Goal: Find specific page/section: Find specific page/section

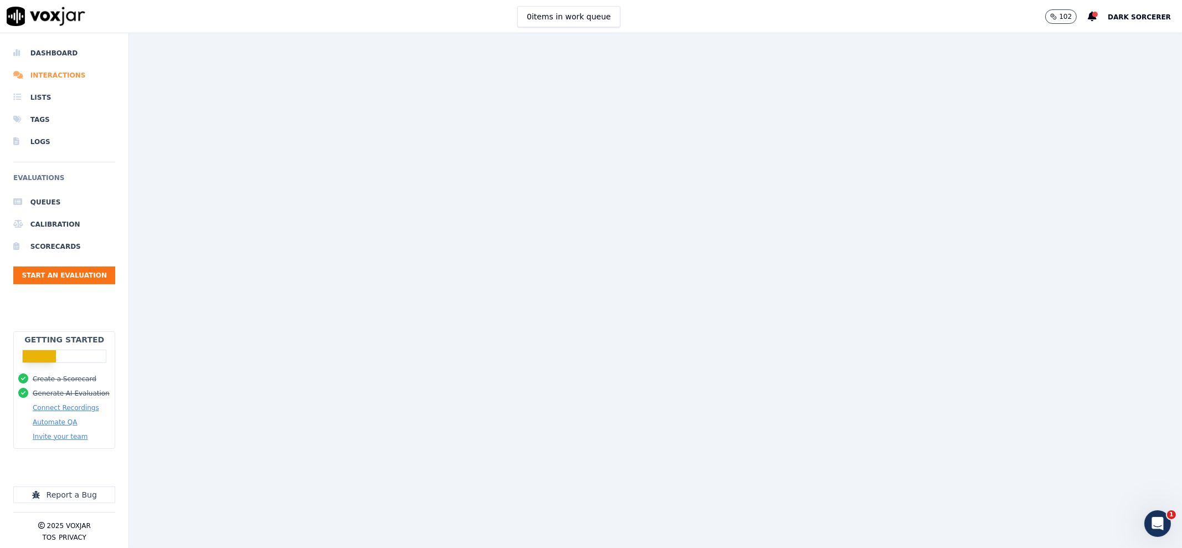
drag, startPoint x: 51, startPoint y: 59, endPoint x: 54, endPoint y: 64, distance: 6.2
click at [51, 59] on li "Dashboard" at bounding box center [64, 53] width 102 height 22
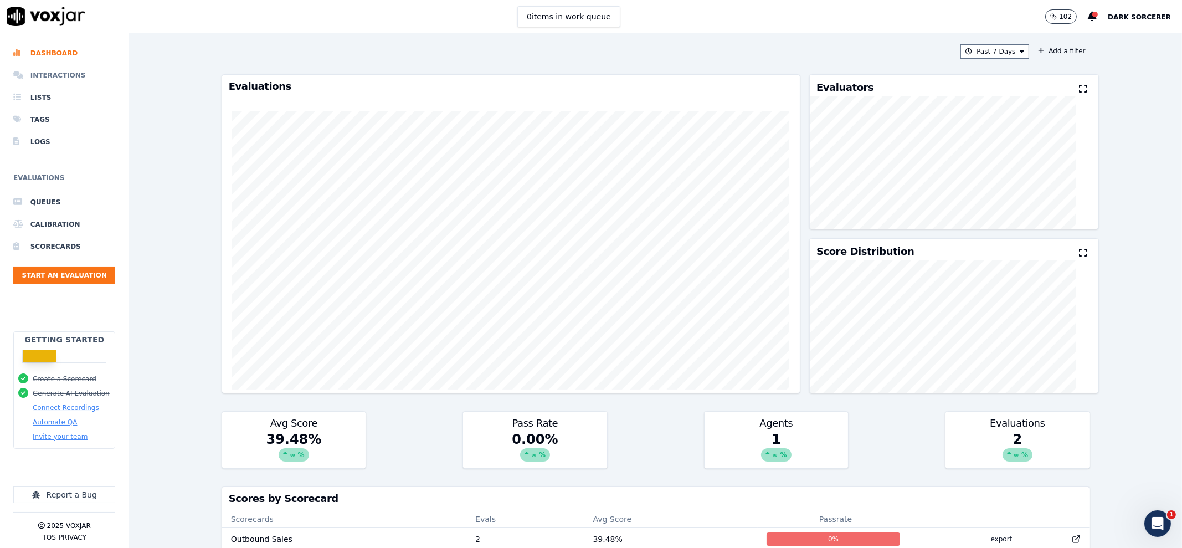
click at [56, 74] on li "Interactions" at bounding box center [64, 75] width 102 height 22
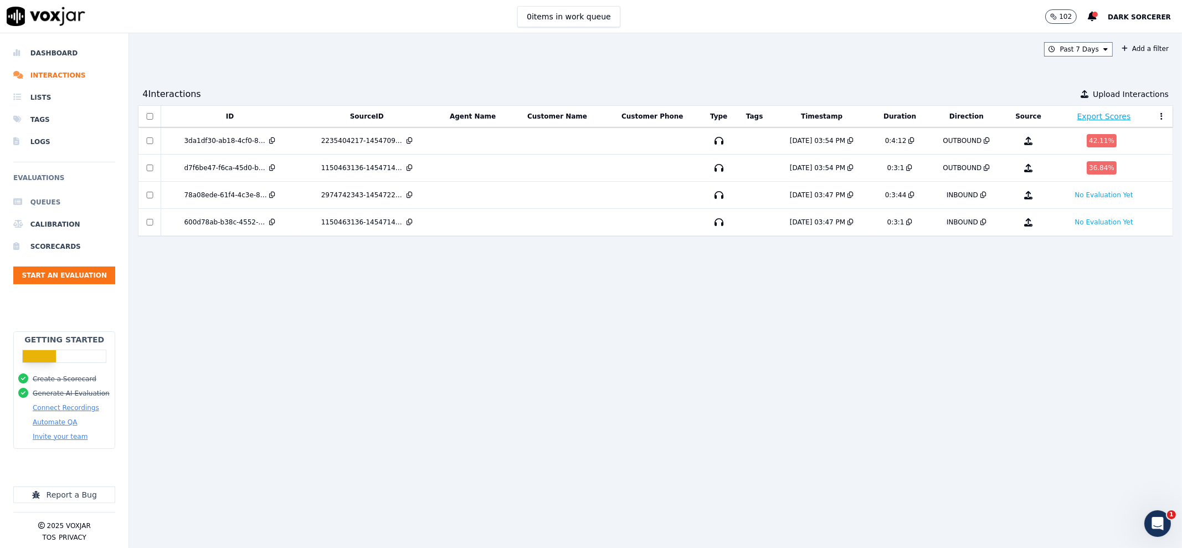
click at [56, 211] on li "Queues" at bounding box center [64, 202] width 102 height 22
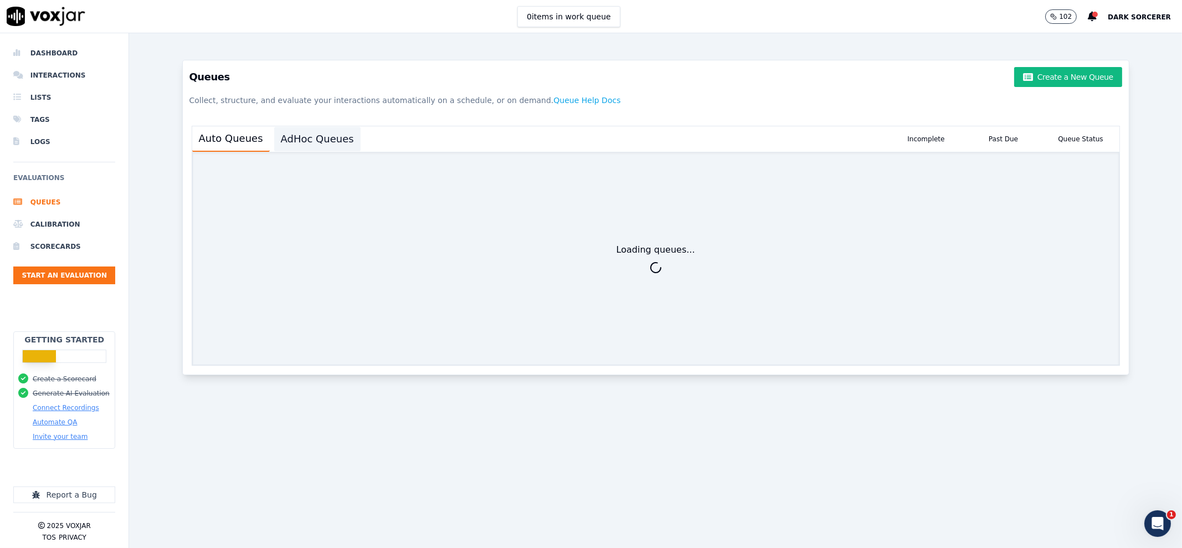
click at [316, 148] on button "AdHoc Queues" at bounding box center [317, 139] width 86 height 24
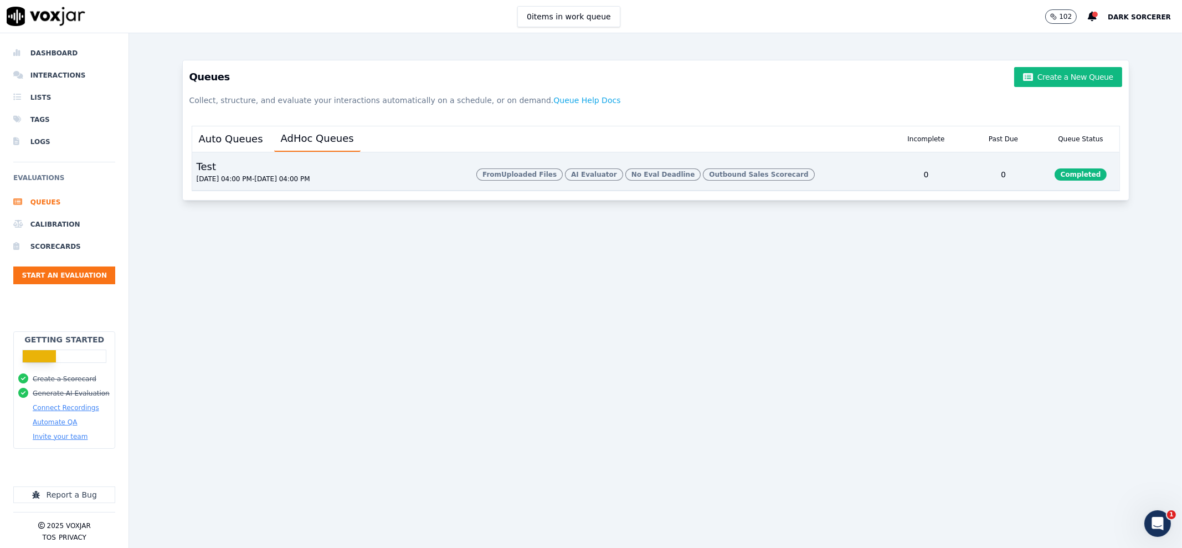
click at [796, 181] on div "From Uploaded Files AI Evaluator No Eval Deadline Outbound Sales Scorecard" at bounding box center [680, 174] width 416 height 31
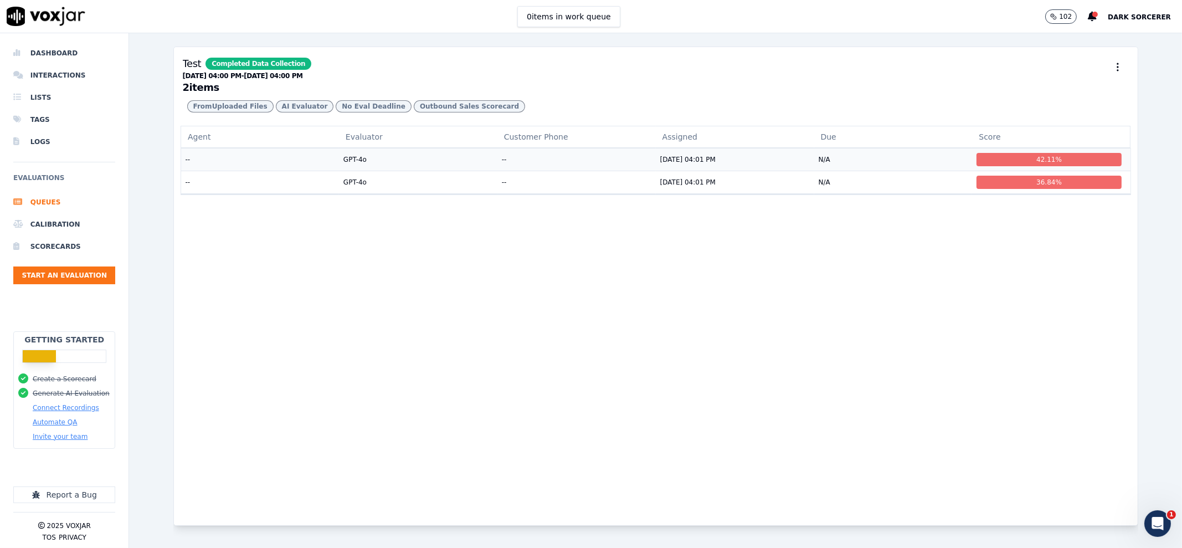
click at [911, 171] on td "N/A" at bounding box center [893, 159] width 158 height 23
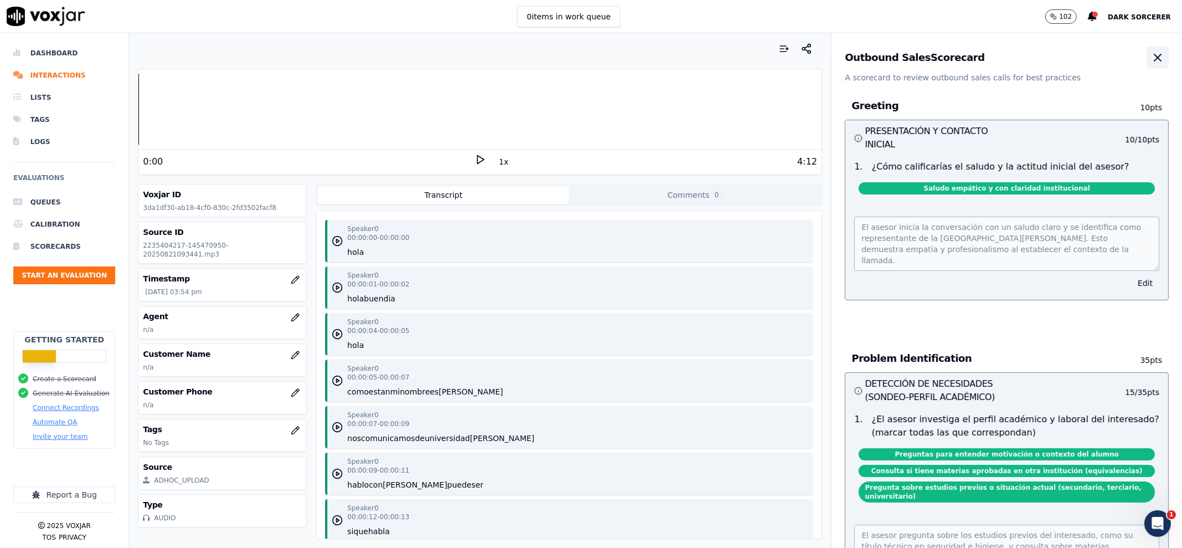
click at [1151, 55] on icon "button" at bounding box center [1157, 57] width 13 height 13
